Goal: Task Accomplishment & Management: Use online tool/utility

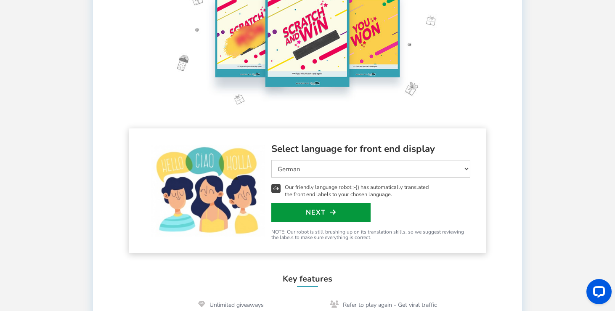
scroll to position [178, 0]
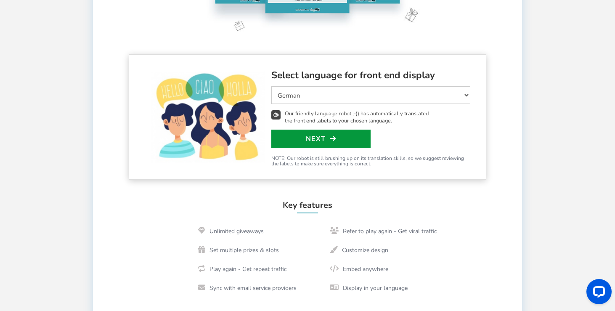
click at [319, 141] on link "Next" at bounding box center [320, 139] width 99 height 19
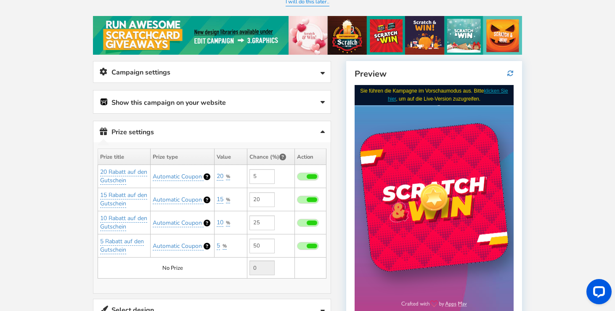
scroll to position [90, 0]
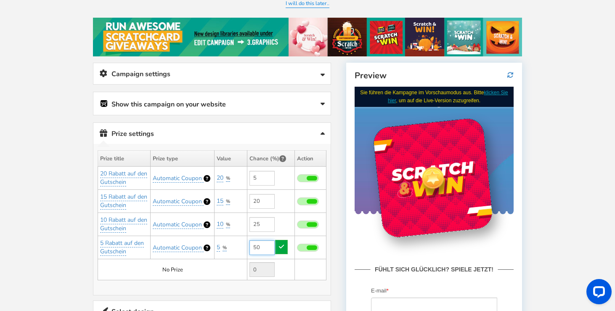
click at [261, 246] on input "50" at bounding box center [261, 247] width 25 height 15
type input "5"
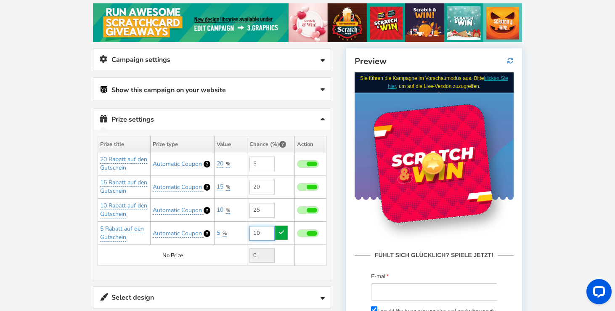
scroll to position [112, 0]
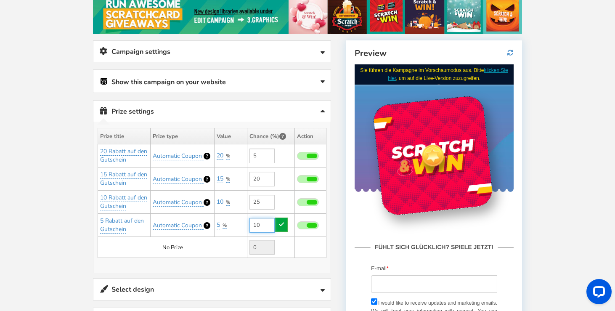
type input "10"
click at [315, 154] on span at bounding box center [312, 156] width 11 height 5
click at [297, 154] on input "checkbox" at bounding box center [297, 156] width 0 height 5
type input "0"
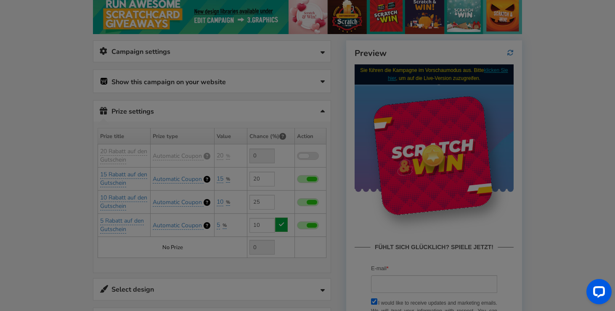
type input "5"
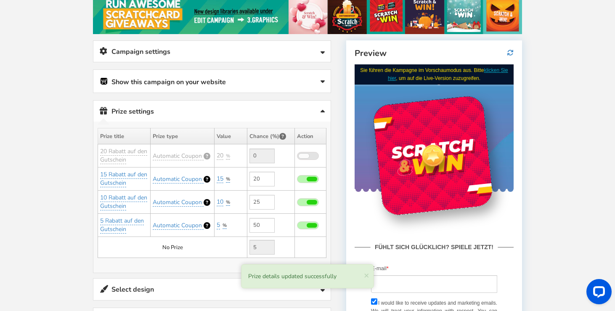
click at [310, 177] on span at bounding box center [312, 179] width 11 height 5
click at [297, 177] on input "checkbox" at bounding box center [297, 179] width 0 height 5
type input "0"
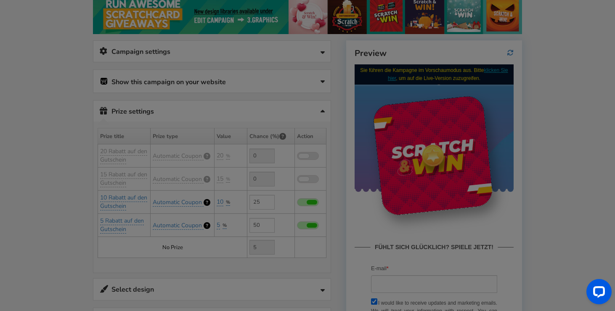
type input "25"
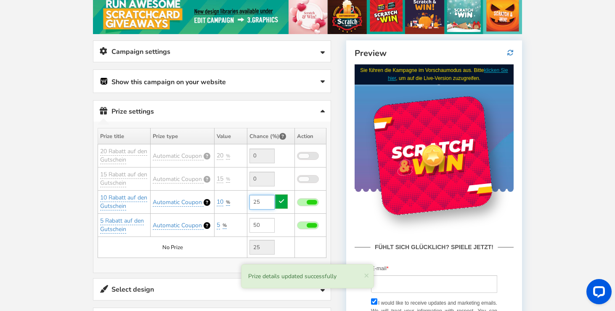
click at [254, 199] on input "25" at bounding box center [261, 202] width 25 height 15
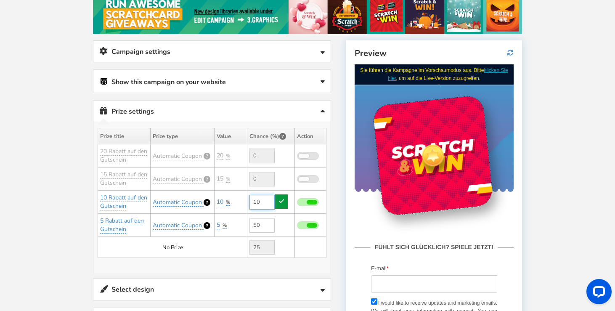
type input "10"
click at [282, 205] on link at bounding box center [281, 201] width 13 height 14
type input "40"
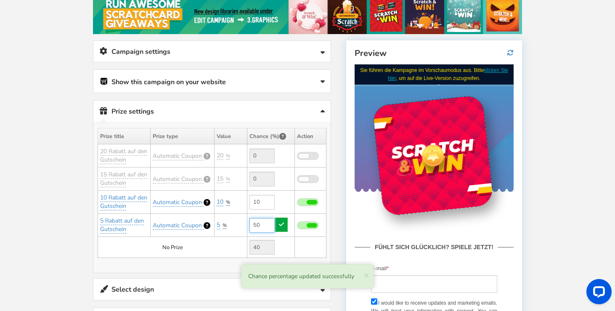
click at [265, 225] on input "50" at bounding box center [261, 225] width 25 height 15
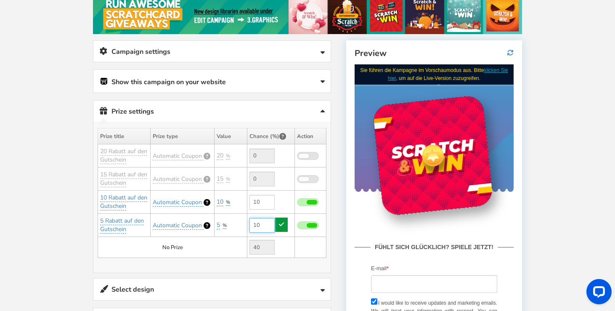
type input "10"
click at [284, 225] on icon at bounding box center [281, 224] width 5 height 6
type input "80"
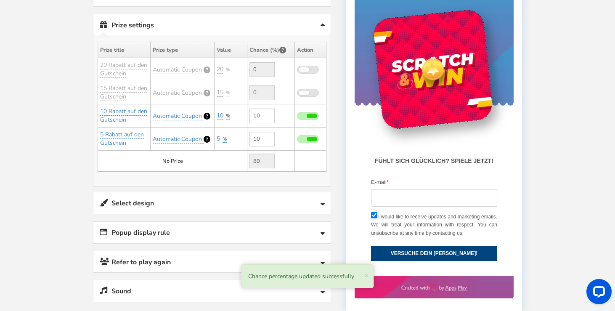
scroll to position [216, 0]
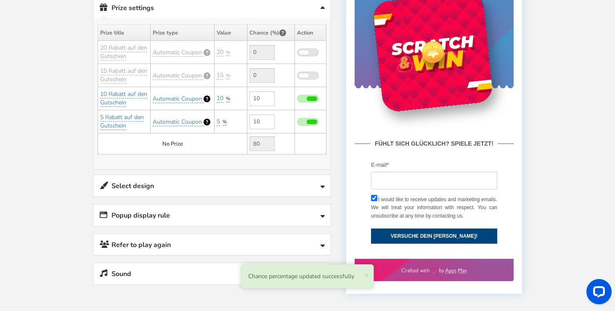
click at [268, 192] on link "Select design" at bounding box center [211, 185] width 237 height 21
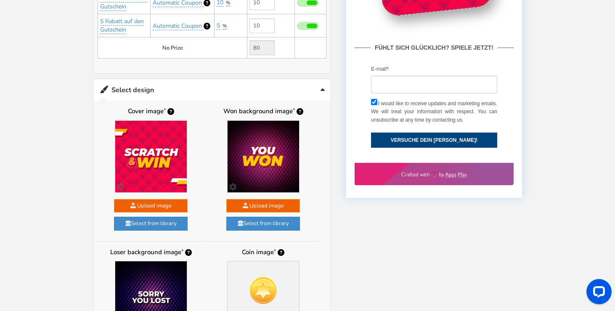
scroll to position [310, 0]
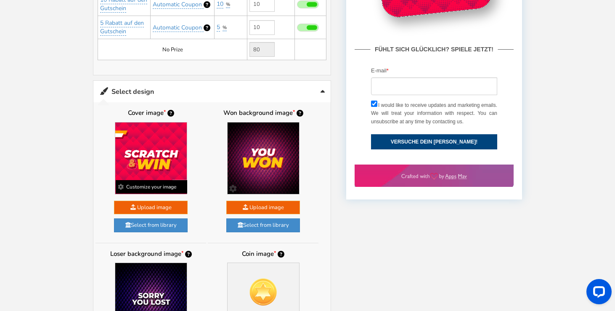
click at [149, 160] on img at bounding box center [151, 158] width 72 height 72
click at [171, 184] on b "Customize your image" at bounding box center [152, 186] width 72 height 13
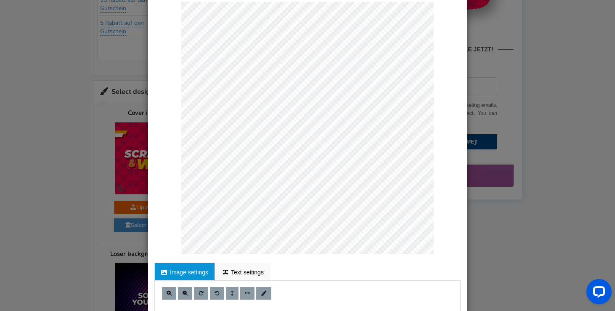
scroll to position [53, 0]
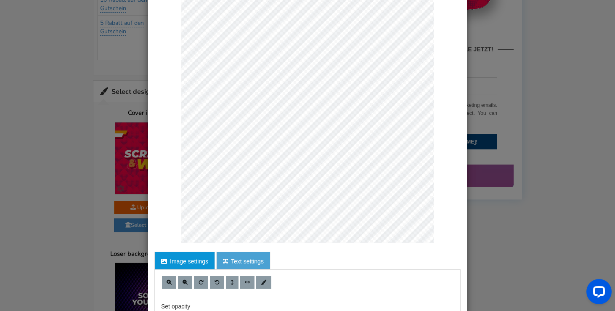
click at [242, 266] on link "Text settings" at bounding box center [243, 261] width 54 height 18
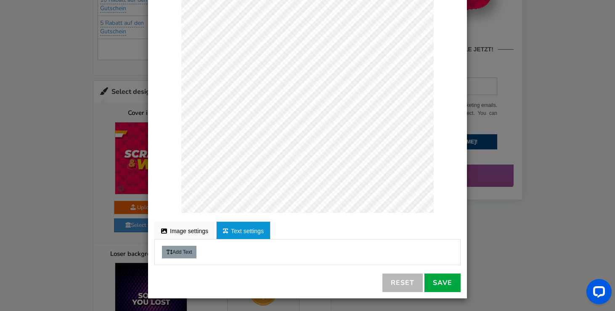
scroll to position [83, 0]
click at [188, 254] on button "Add Text" at bounding box center [179, 252] width 34 height 13
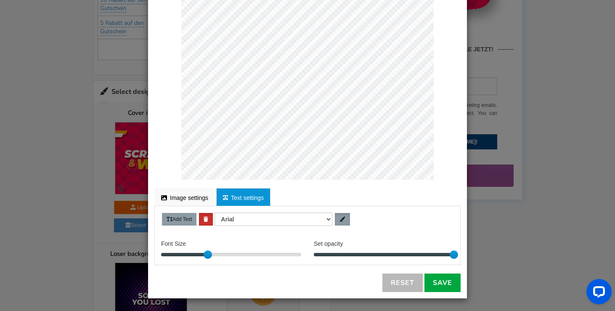
scroll to position [117, 0]
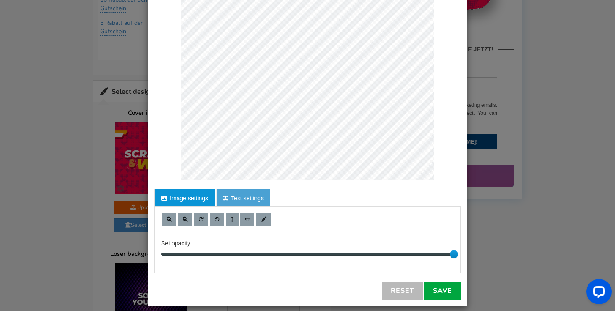
click at [224, 205] on link "Text settings" at bounding box center [243, 197] width 54 height 18
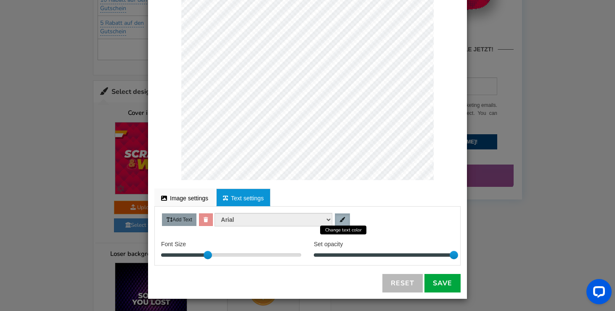
click at [348, 218] on link at bounding box center [342, 219] width 15 height 13
click at [187, 221] on button "Add Text" at bounding box center [179, 219] width 34 height 13
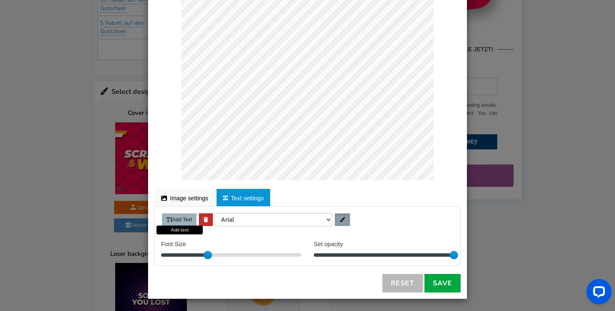
click at [187, 221] on button "Add Text" at bounding box center [179, 219] width 34 height 13
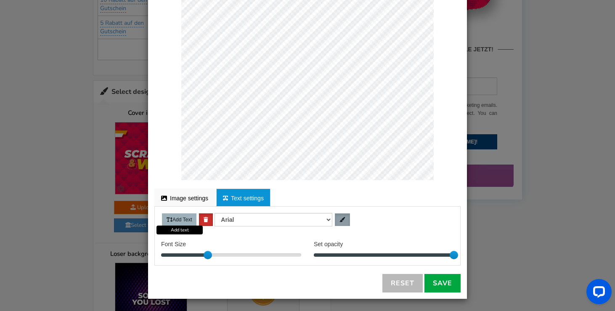
click at [187, 221] on button "Add Text" at bounding box center [179, 219] width 34 height 13
drag, startPoint x: 204, startPoint y: 252, endPoint x: 199, endPoint y: 251, distance: 5.5
click at [199, 251] on div at bounding box center [198, 255] width 8 height 8
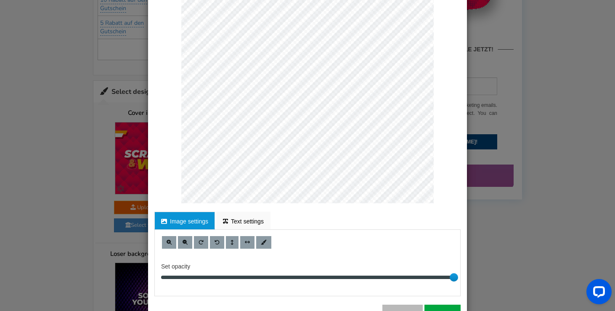
scroll to position [94, 0]
click at [250, 223] on link "Text settings" at bounding box center [243, 220] width 54 height 18
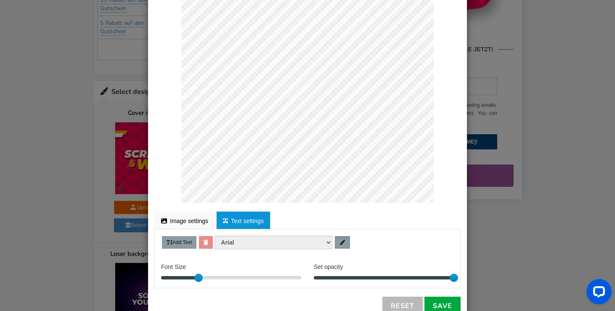
click at [209, 242] on div "Add Text [PERSON_NAME] Helvetica Times new roman" at bounding box center [307, 242] width 305 height 13
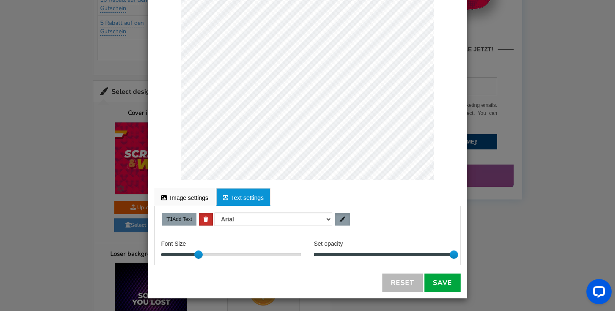
scroll to position [117, 0]
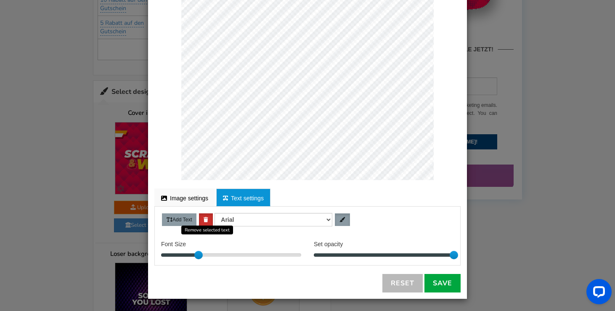
click at [212, 218] on button at bounding box center [206, 219] width 14 height 13
click at [406, 280] on link "Reset" at bounding box center [402, 283] width 40 height 19
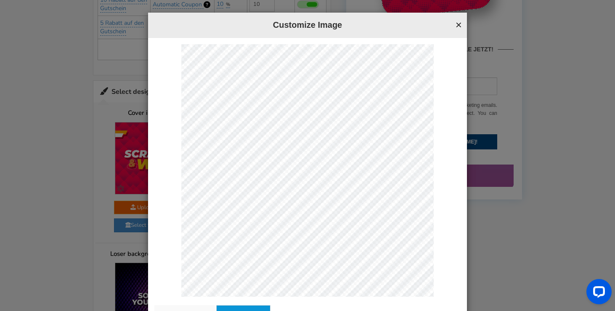
scroll to position [0, 0]
click at [459, 23] on button "×" at bounding box center [459, 24] width 6 height 11
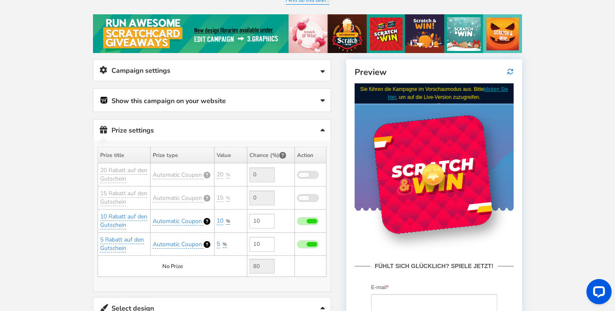
scroll to position [93, 0]
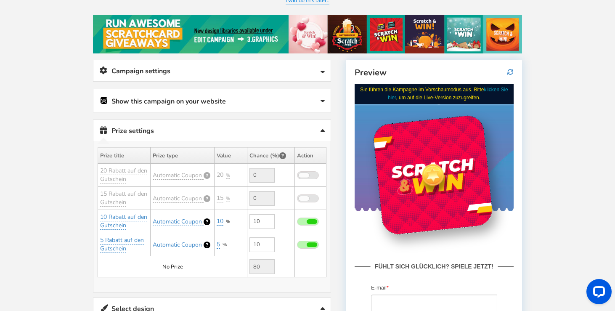
click at [502, 91] on link "klicken Sie hier" at bounding box center [447, 93] width 120 height 14
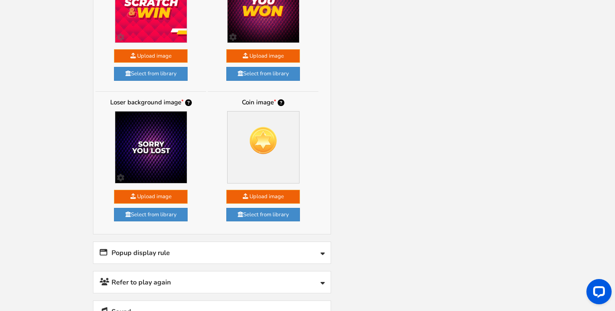
scroll to position [541, 0]
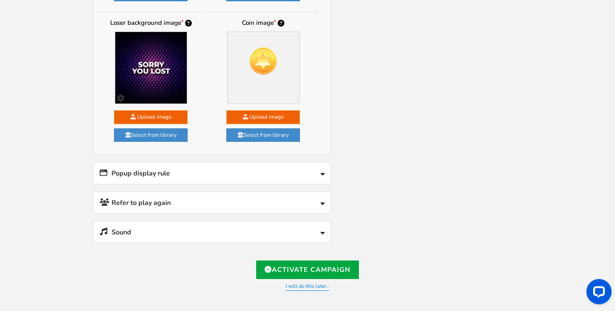
click at [228, 166] on link "Popup display rule" at bounding box center [211, 172] width 237 height 21
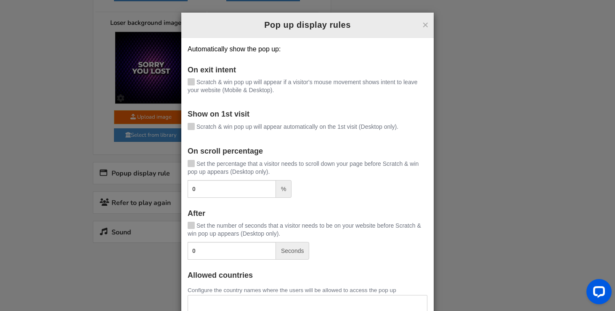
click at [191, 85] on span at bounding box center [191, 81] width 7 height 7
click at [179, 85] on input "Scratch & win pop up will appear if a visitor's mouse movement shows intent to …" at bounding box center [179, 82] width 0 height 5
click at [191, 85] on icon at bounding box center [191, 82] width 6 height 6
click at [179, 85] on input "Scratch & win pop up will appear if a visitor's mouse movement shows intent to …" at bounding box center [179, 82] width 0 height 5
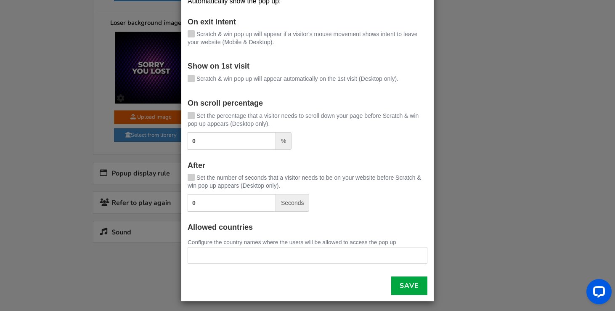
scroll to position [48, 0]
click at [417, 287] on link "Save" at bounding box center [409, 286] width 36 height 19
click at [159, 205] on div "× Pop up display rules Automatically show the pop up: On exit intent [PERSON_NA…" at bounding box center [307, 155] width 615 height 311
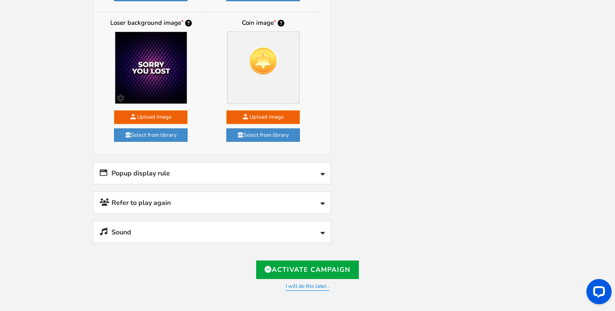
click at [167, 205] on link "Refer to play again" at bounding box center [211, 202] width 237 height 21
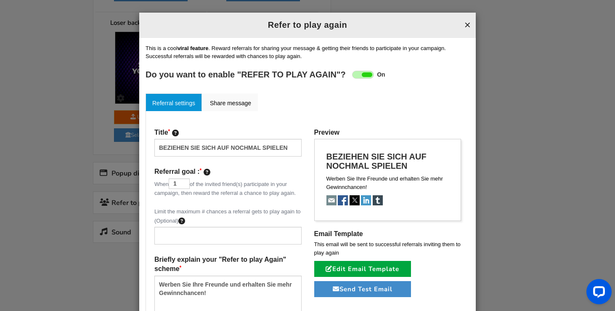
click at [467, 25] on button "×" at bounding box center [467, 24] width 6 height 11
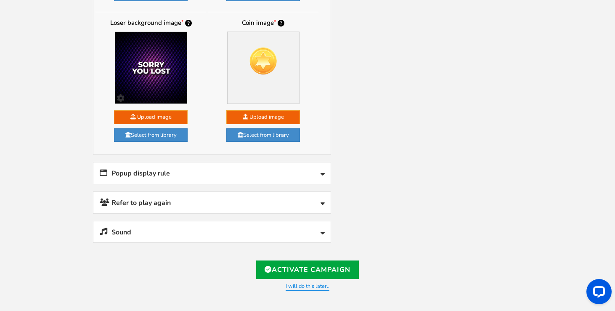
click at [191, 236] on link "Sound" at bounding box center [211, 231] width 237 height 21
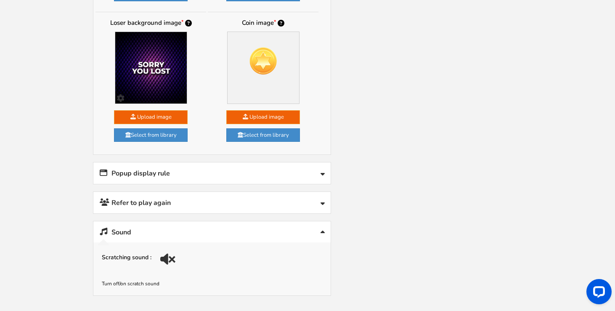
click at [191, 236] on link "Sound" at bounding box center [211, 231] width 237 height 21
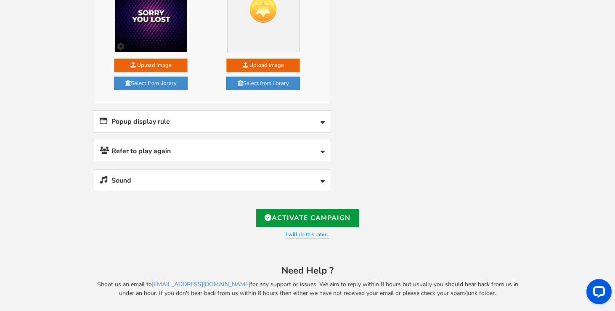
scroll to position [592, 0]
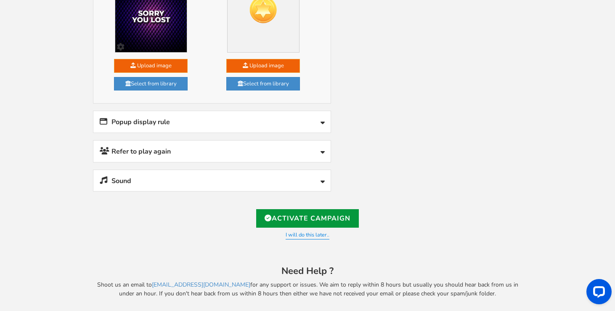
click at [329, 213] on link "Activate Campaign" at bounding box center [307, 218] width 103 height 19
type input "[URL][DOMAIN_NAME]"
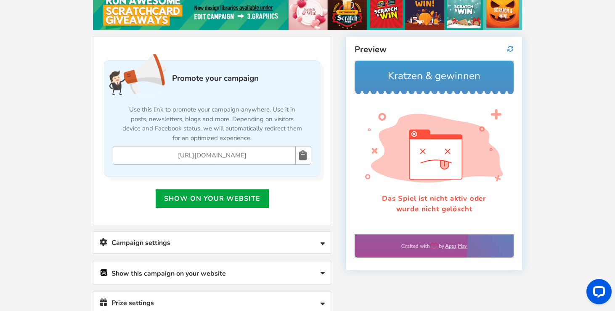
scroll to position [177, 0]
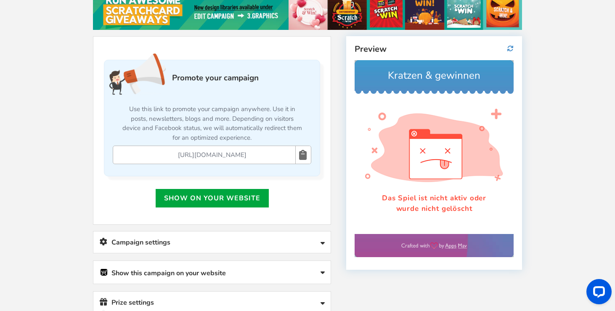
click at [306, 150] on icon at bounding box center [303, 155] width 8 height 18
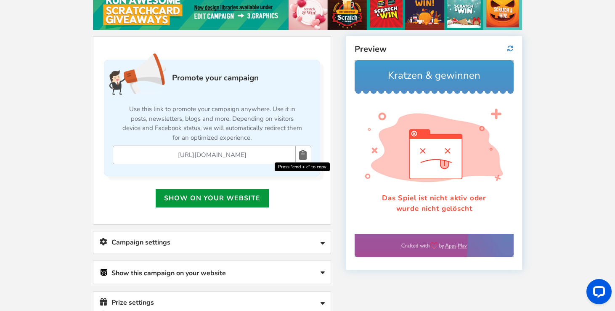
click at [237, 201] on link "Show on your website" at bounding box center [212, 198] width 113 height 19
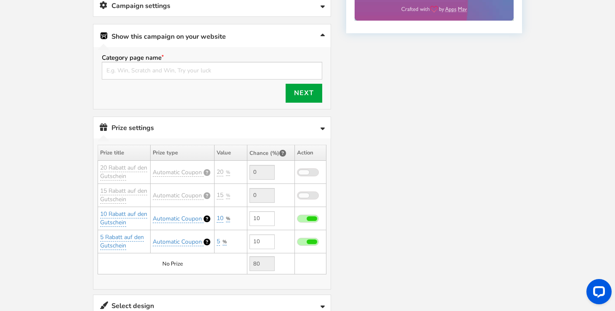
scroll to position [436, 0]
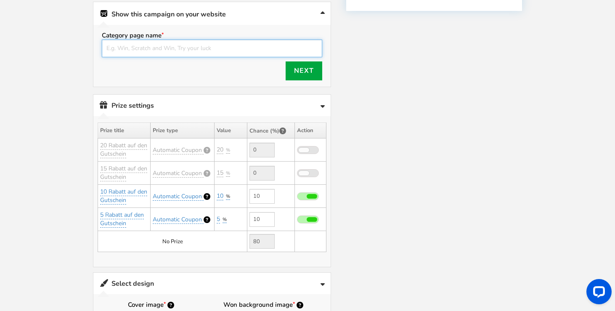
click at [225, 52] on input "text" at bounding box center [212, 49] width 220 height 18
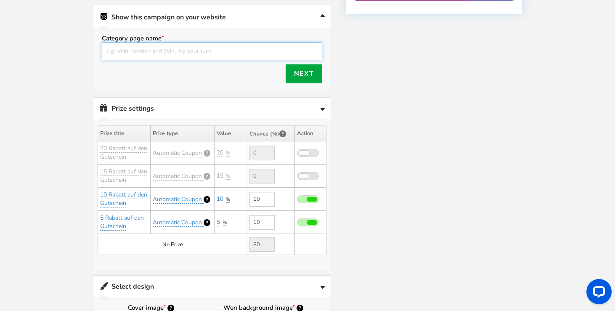
scroll to position [432, 0]
type input "Win"
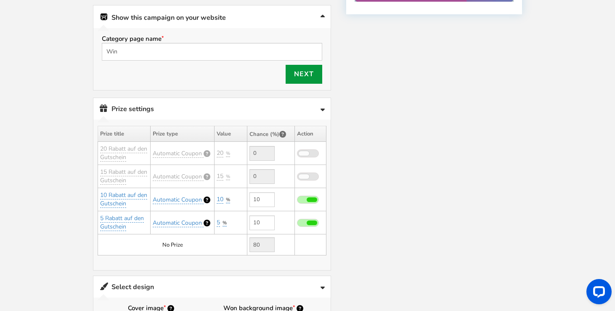
click at [318, 73] on link "Next" at bounding box center [304, 74] width 37 height 19
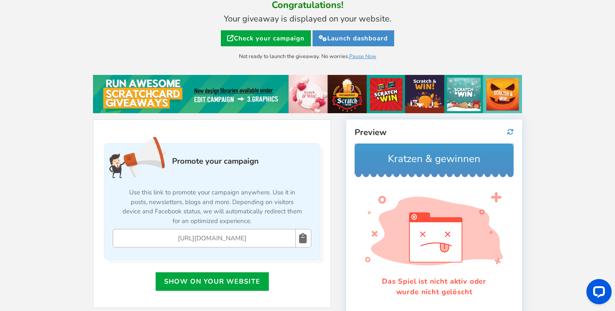
scroll to position [138, 0]
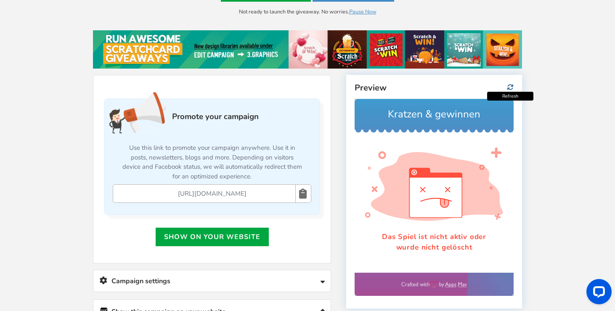
click at [510, 87] on icon at bounding box center [510, 87] width 6 height 6
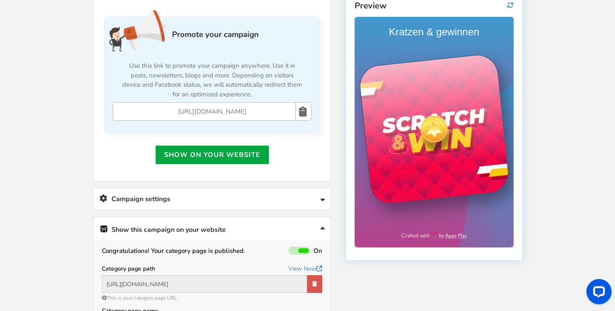
scroll to position [244, 0]
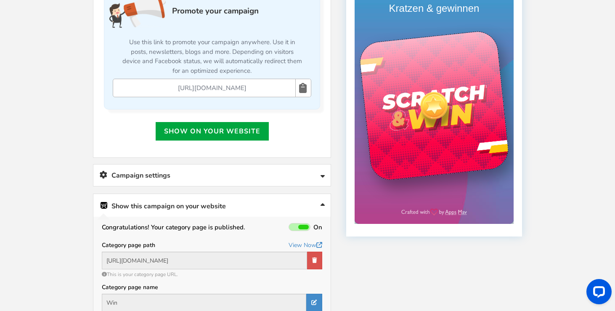
click at [437, 120] on div at bounding box center [433, 105] width 151 height 151
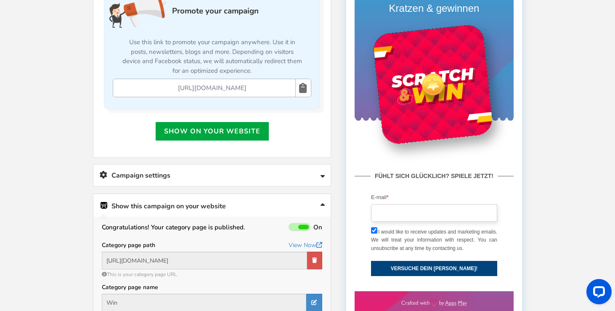
click at [399, 211] on input "email" at bounding box center [434, 213] width 126 height 18
type input "[EMAIL_ADDRESS][DOMAIN_NAME]"
click at [417, 272] on button "VERSUCHE DEIN [PERSON_NAME]!" at bounding box center [434, 268] width 126 height 15
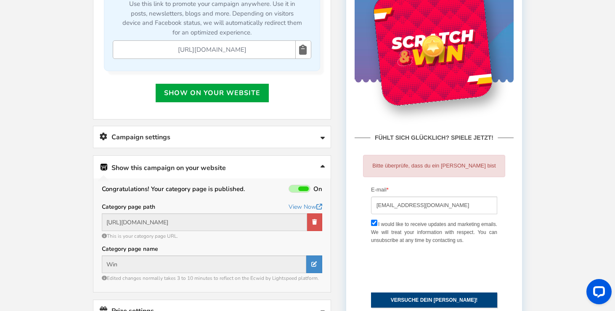
scroll to position [315, 0]
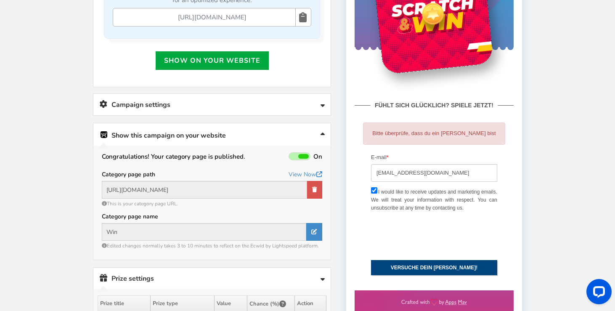
click at [406, 265] on button "VERSUCHE DEIN [PERSON_NAME]!" at bounding box center [434, 267] width 126 height 15
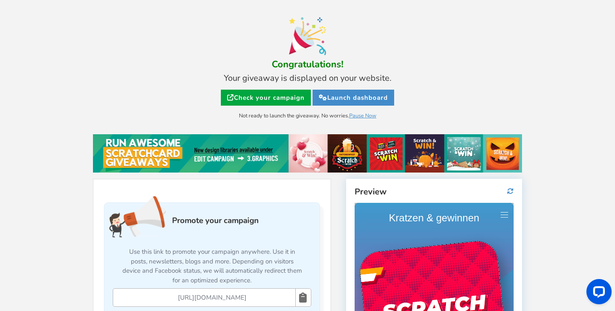
scroll to position [45, 0]
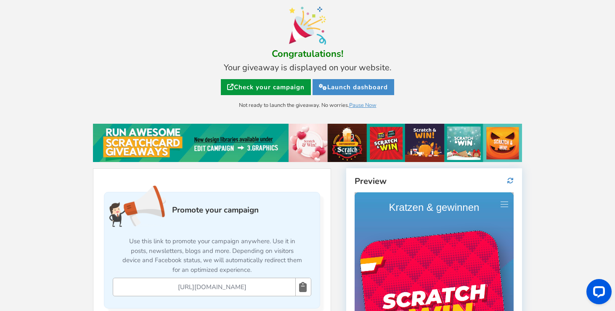
click at [266, 84] on link "Check your campaign" at bounding box center [266, 87] width 90 height 16
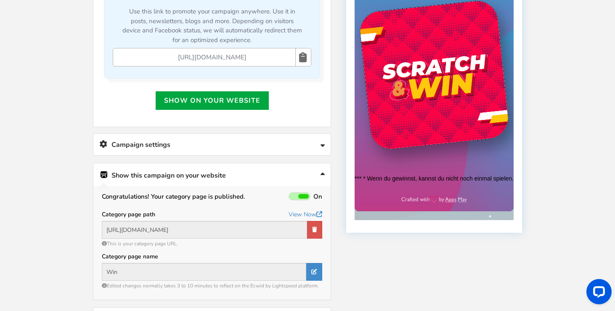
scroll to position [275, 0]
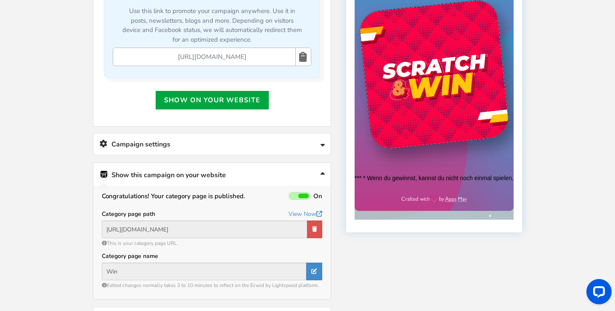
click at [306, 194] on span at bounding box center [303, 196] width 11 height 5
click at [0, 0] on input "On Off" at bounding box center [0, 0] width 0 height 0
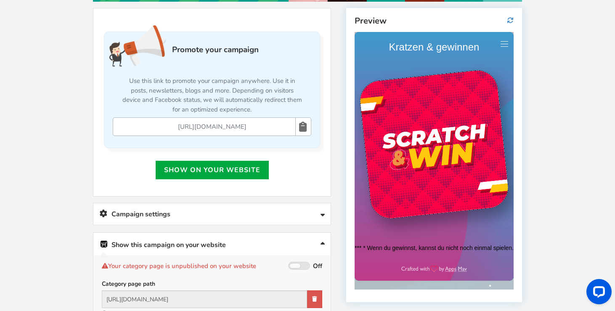
scroll to position [199, 0]
